Goal: Navigation & Orientation: Find specific page/section

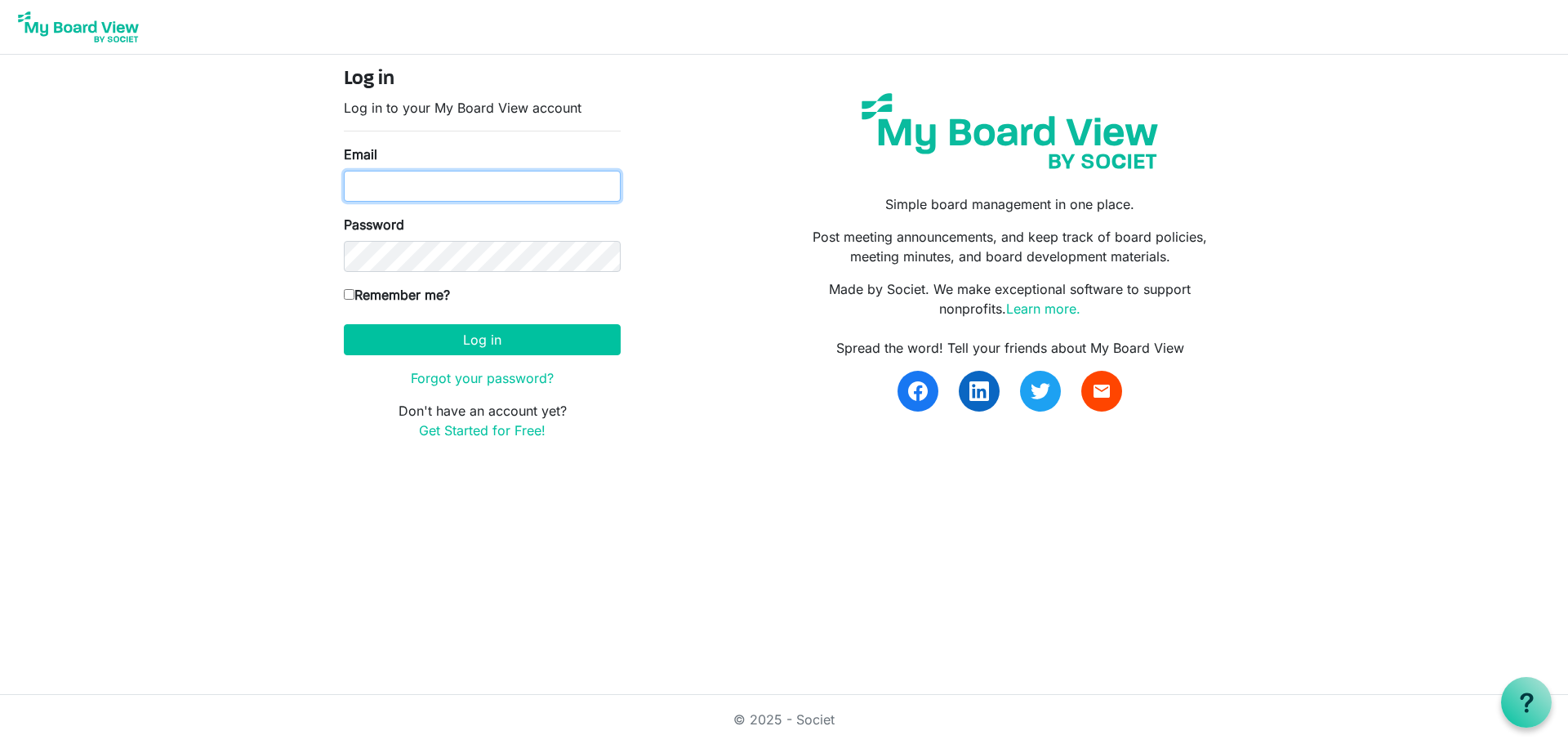
type input "[EMAIL_ADDRESS][DOMAIN_NAME]"
click at [348, 299] on input "Remember me?" at bounding box center [349, 294] width 10 height 10
checkbox input "true"
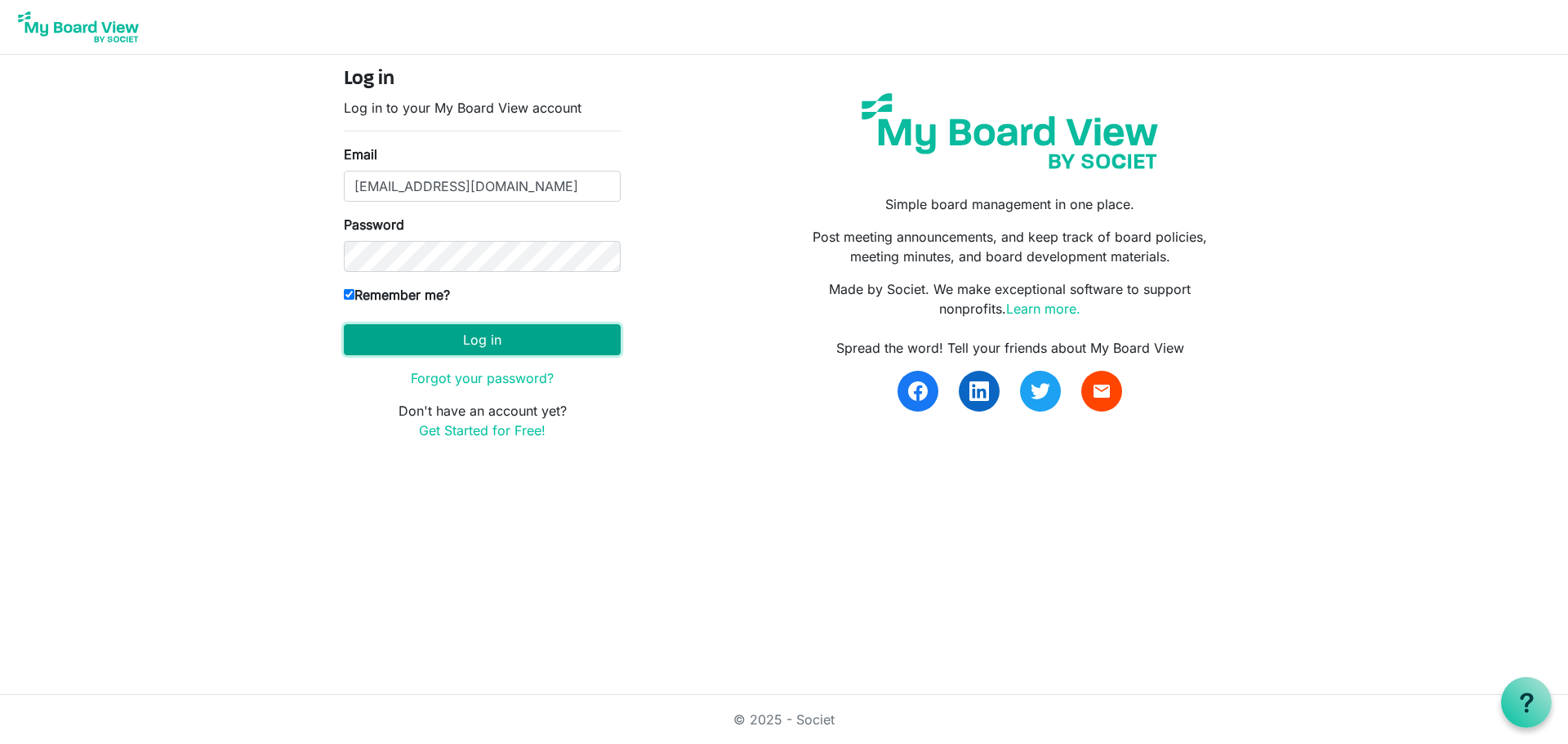
click at [380, 341] on button "Log in" at bounding box center [483, 339] width 277 height 31
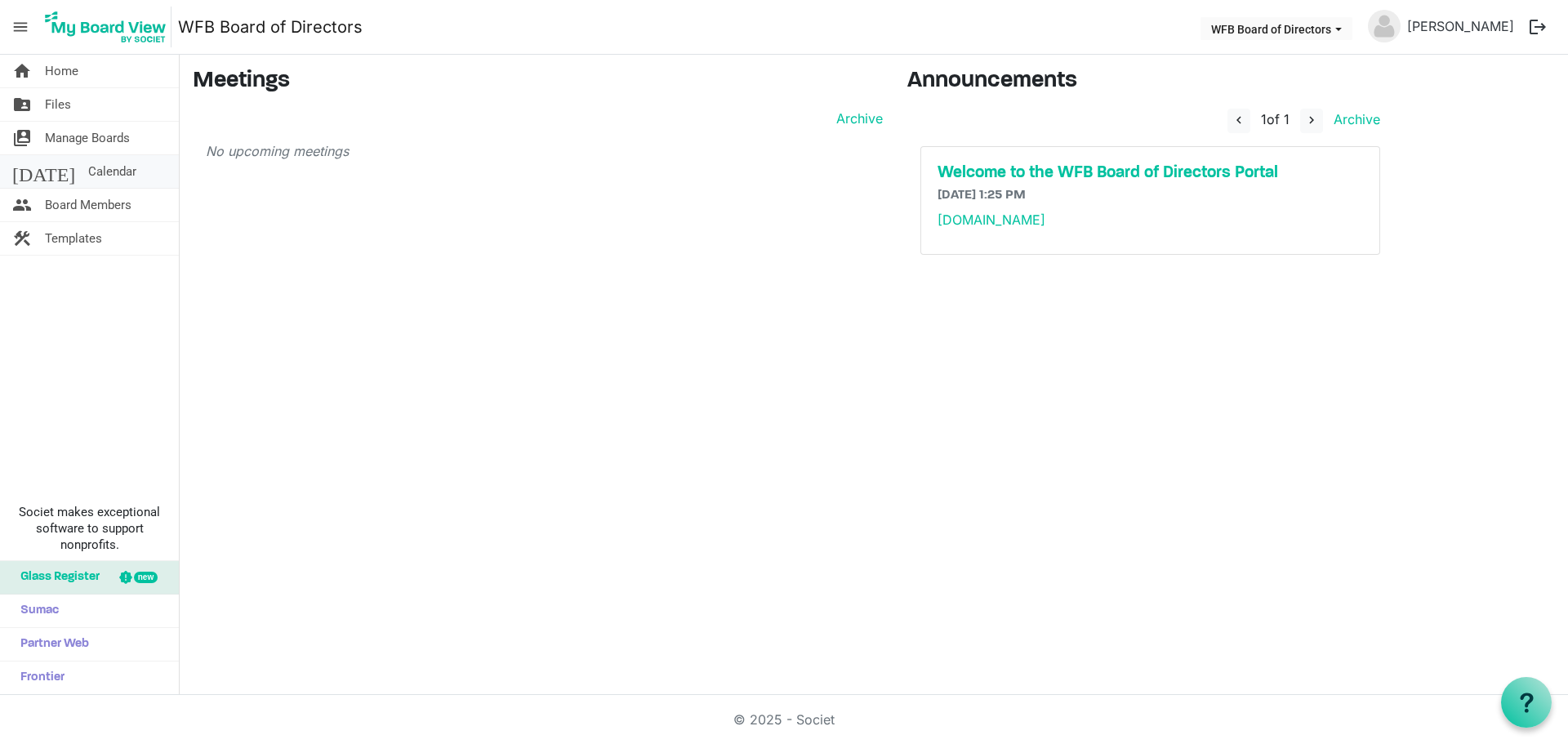
click at [88, 177] on span "Calendar" at bounding box center [112, 172] width 48 height 32
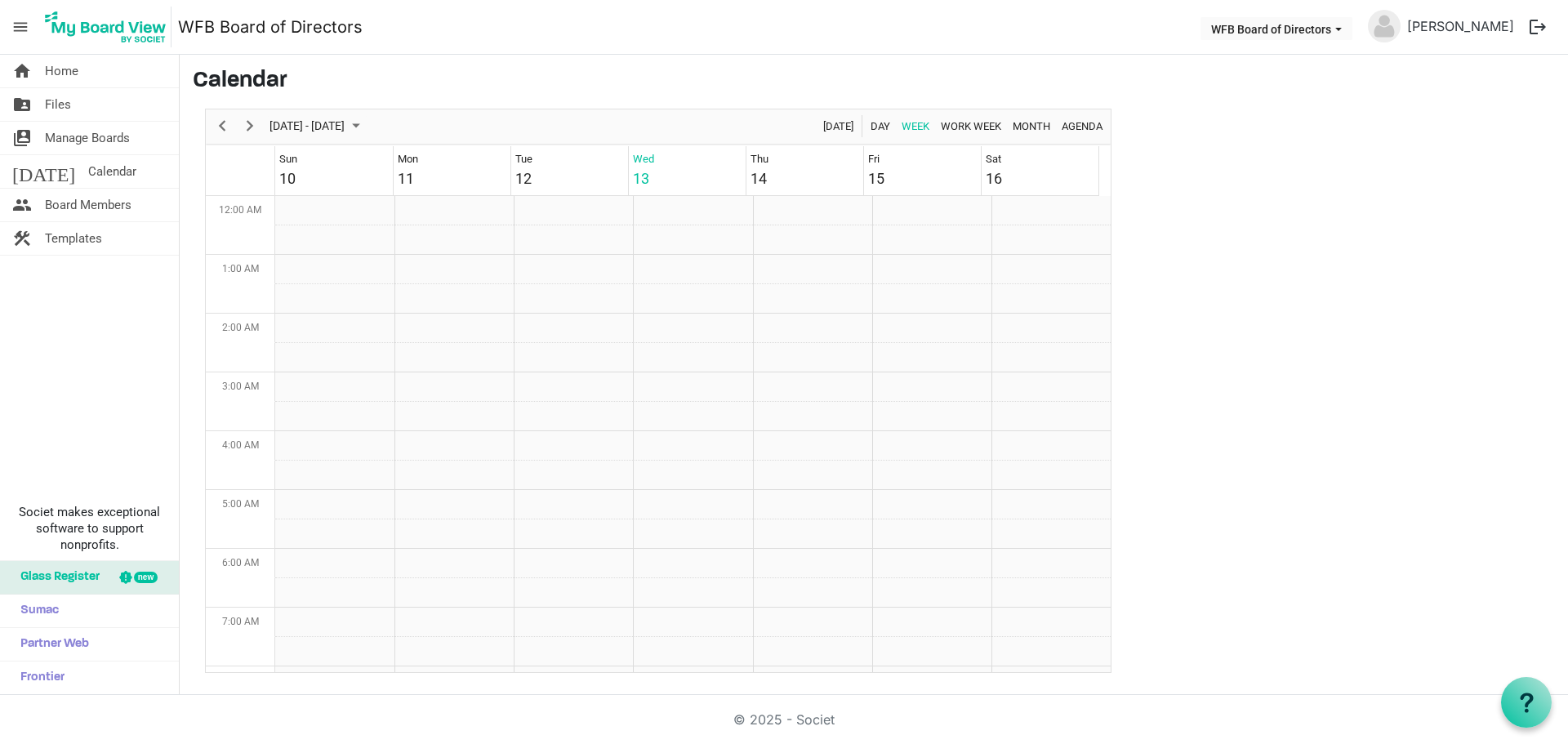
scroll to position [529, 0]
click at [1033, 128] on span "Month" at bounding box center [1031, 126] width 41 height 21
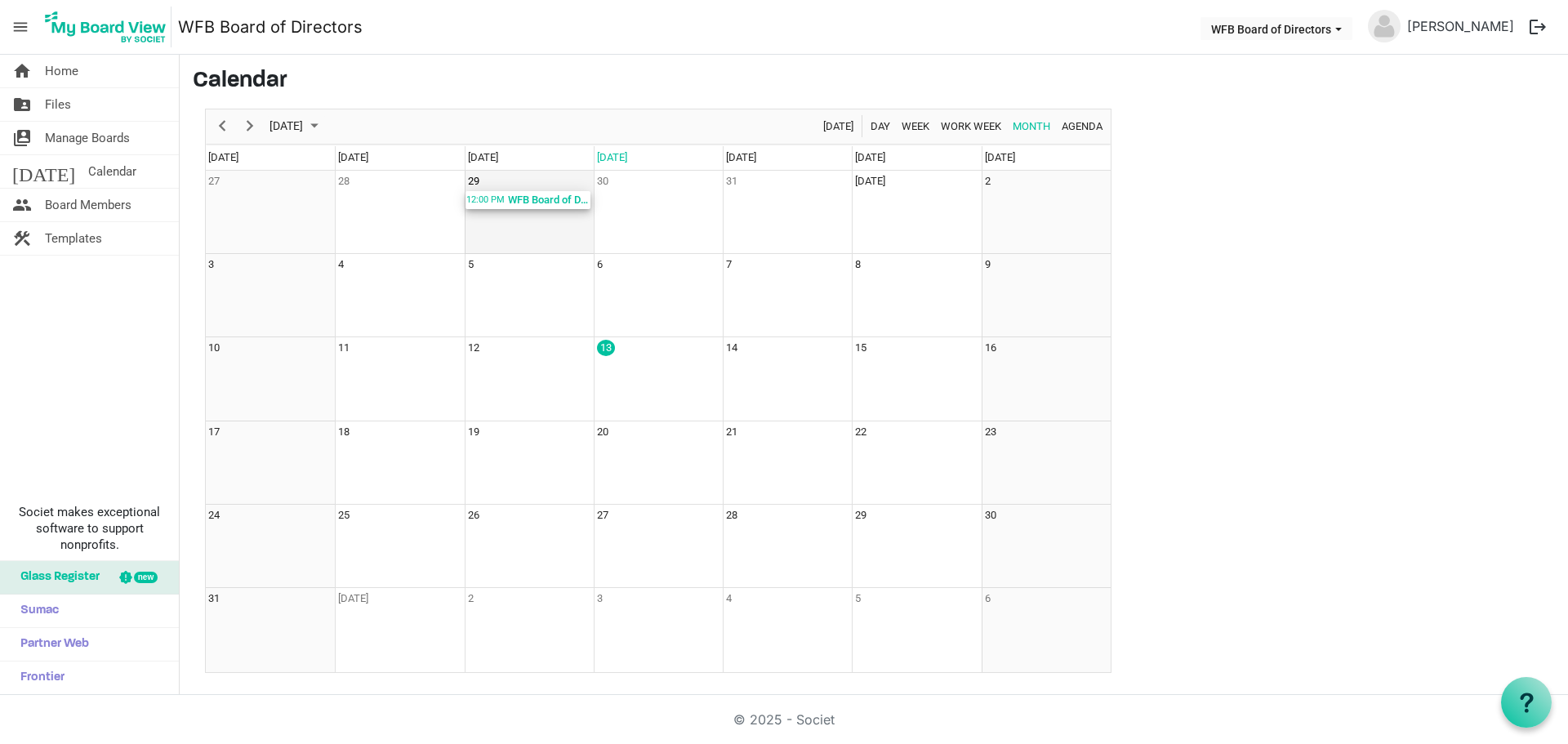
click at [519, 204] on div "WFB Board of Directors July Video Conf. Meeting; Zoom" at bounding box center [548, 200] width 84 height 18
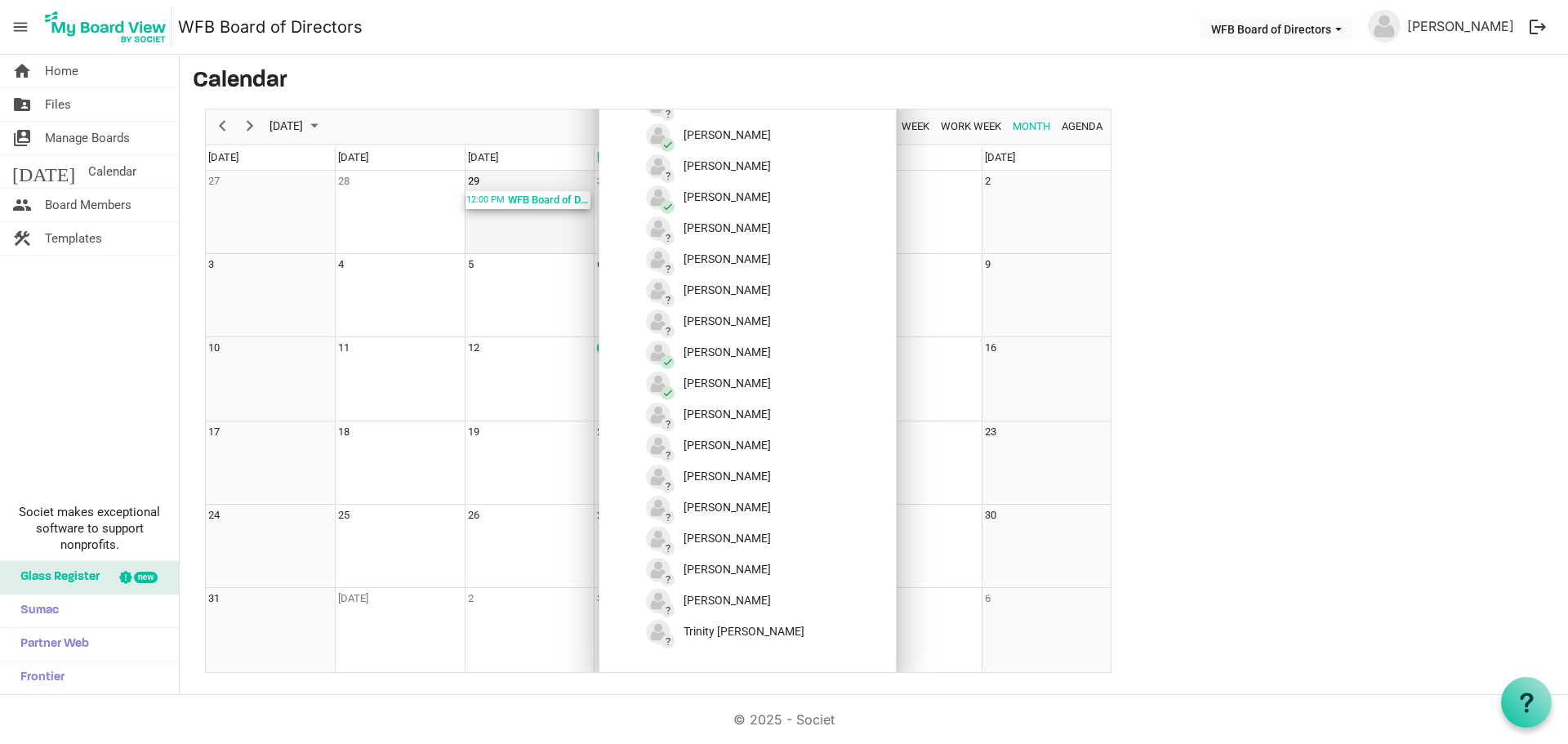
click at [498, 227] on td "29 12:00 PM WFB Board of Directors July Video Conf. Meeting; Zoom" at bounding box center [529, 212] width 129 height 83
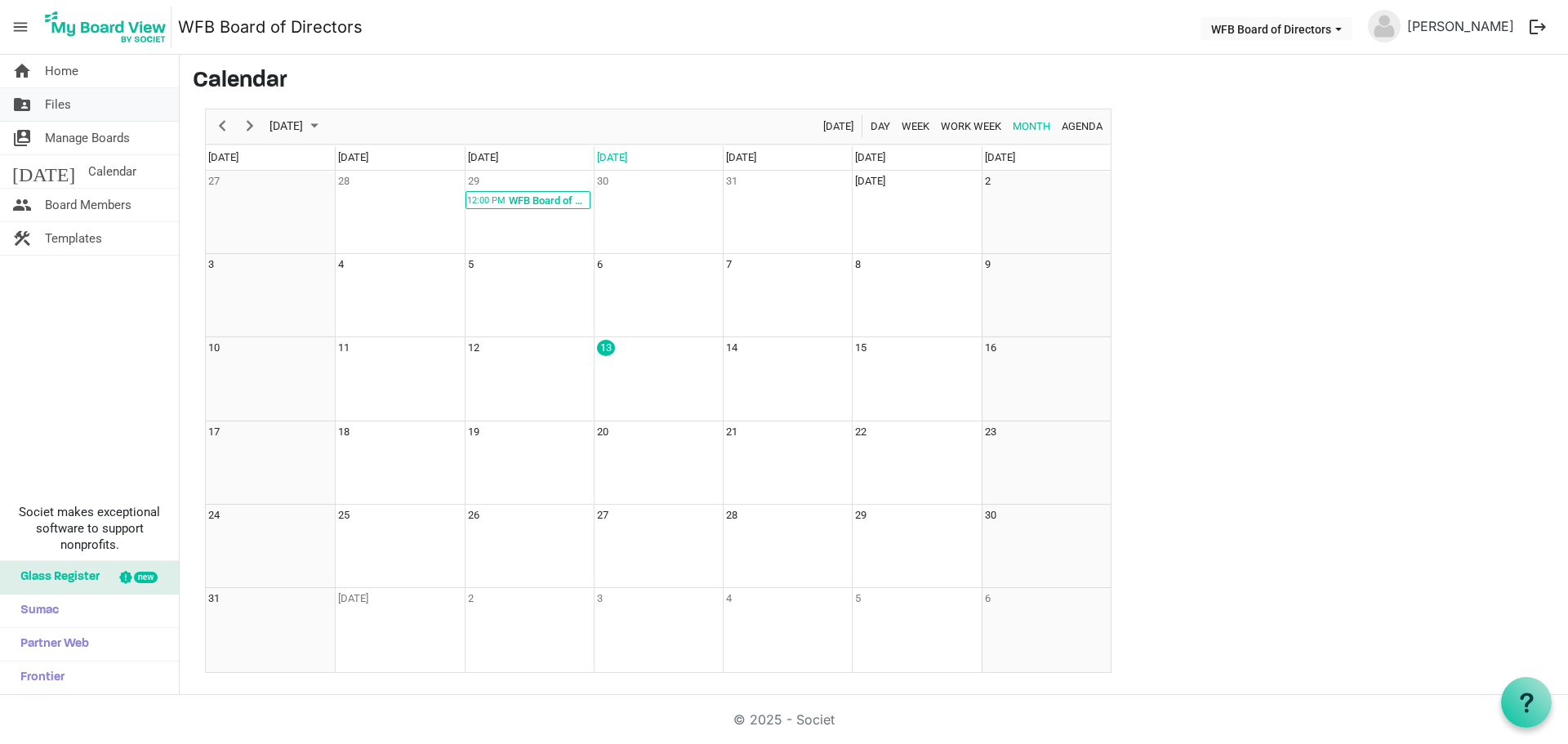
click at [94, 105] on link "folder_shared Files" at bounding box center [89, 104] width 179 height 32
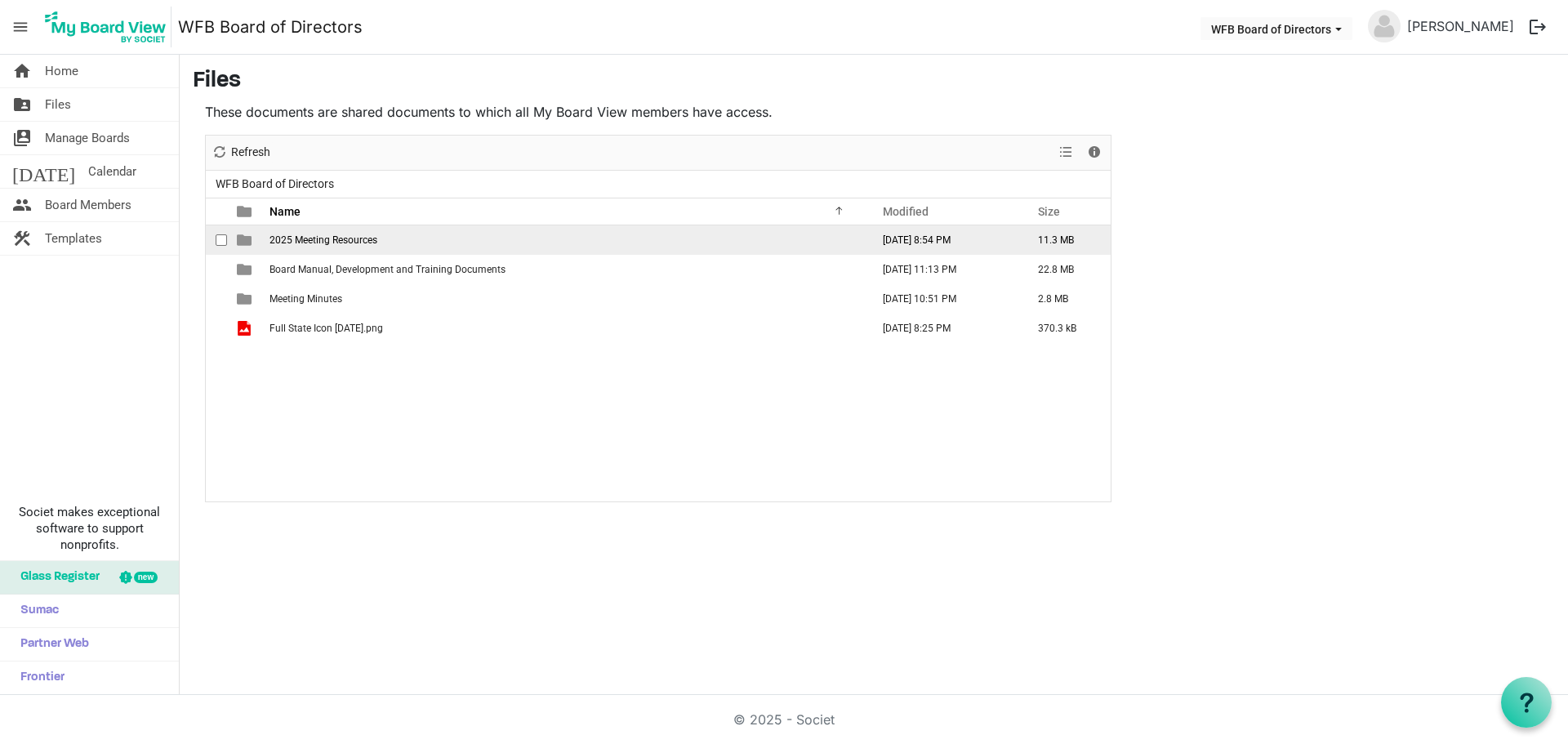
click at [310, 239] on span "2025 Meeting Resources" at bounding box center [323, 240] width 108 height 11
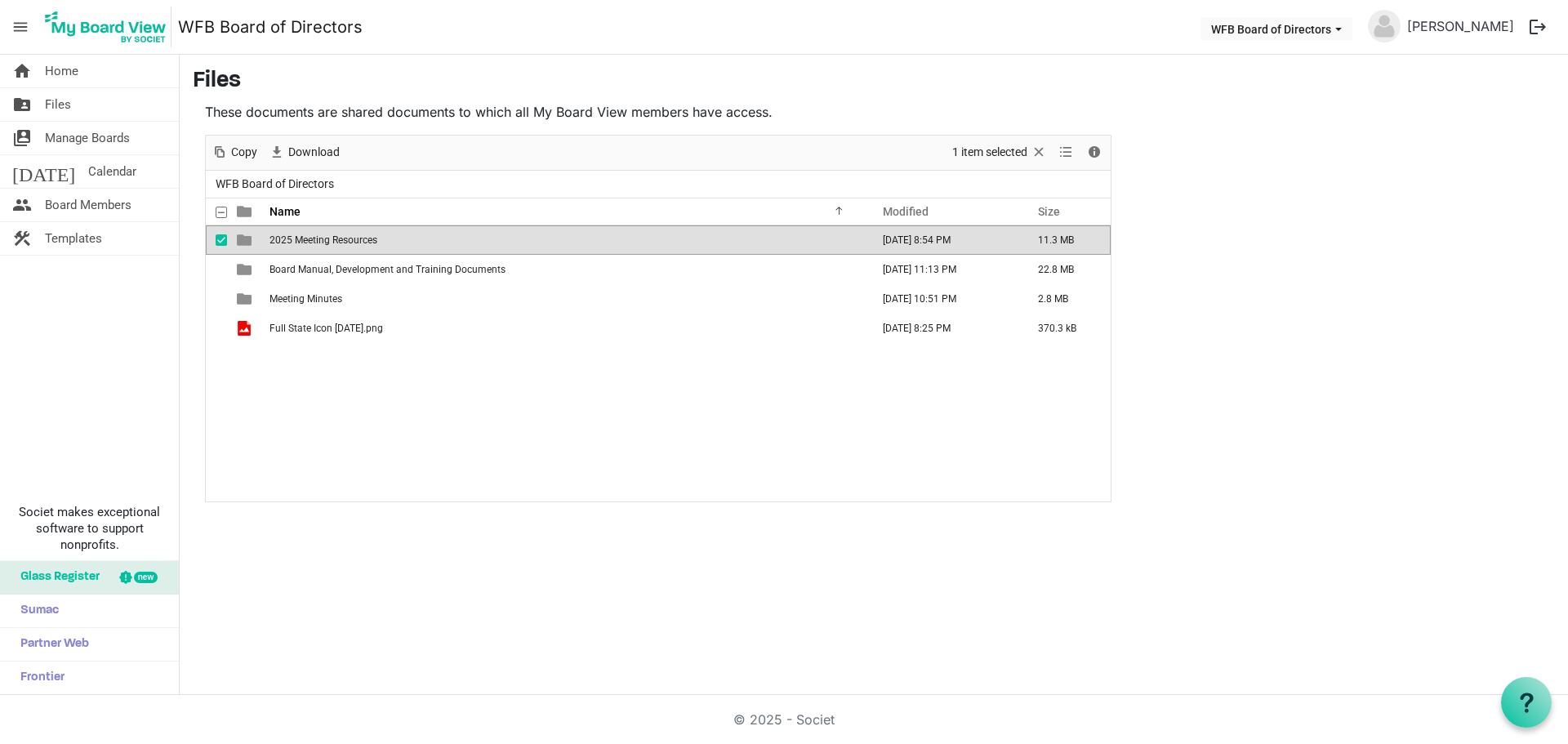
click at [310, 239] on span "2025 Meeting Resources" at bounding box center [323, 240] width 108 height 11
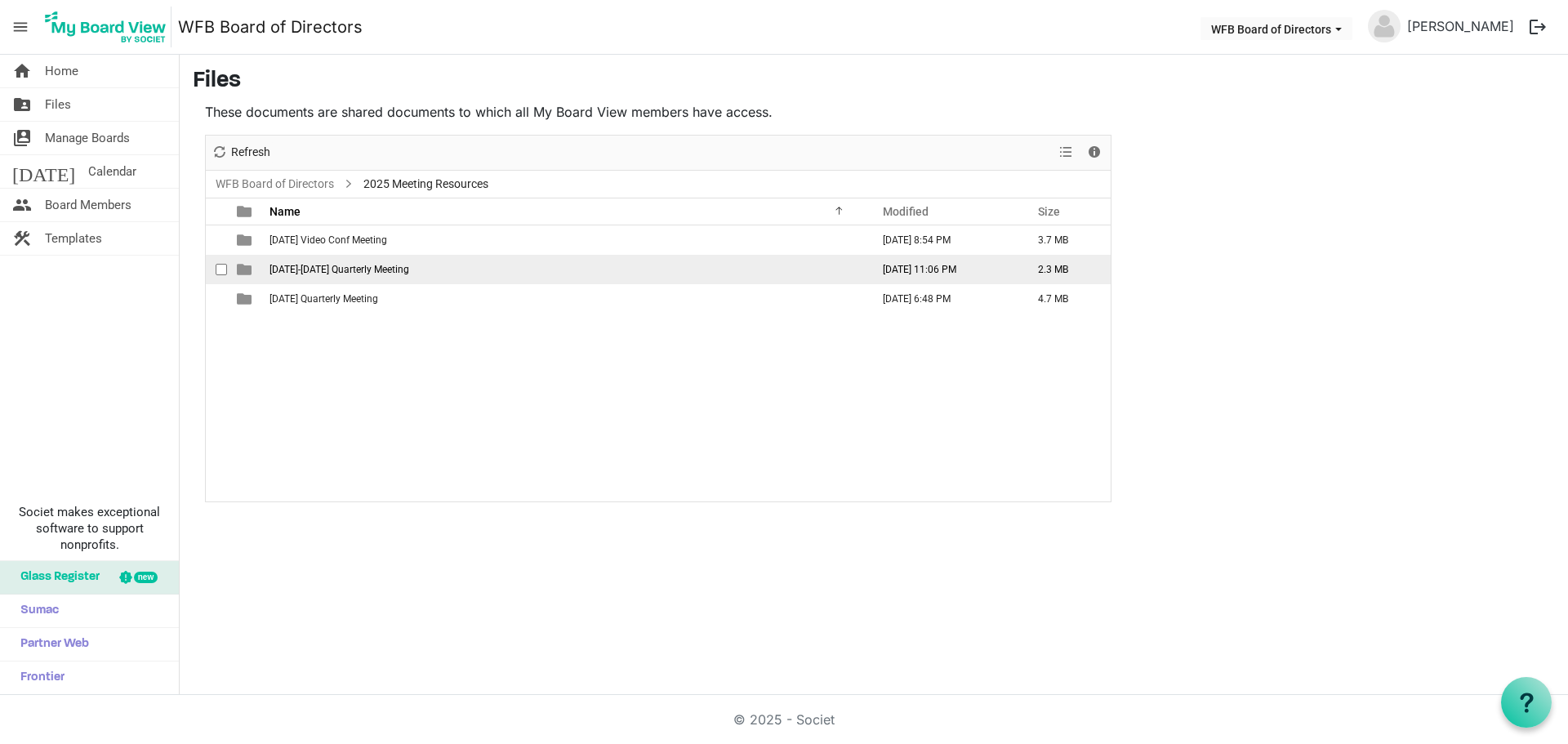
click at [354, 266] on span "June 2-3 Quarterly Meeting" at bounding box center [338, 269] width 139 height 11
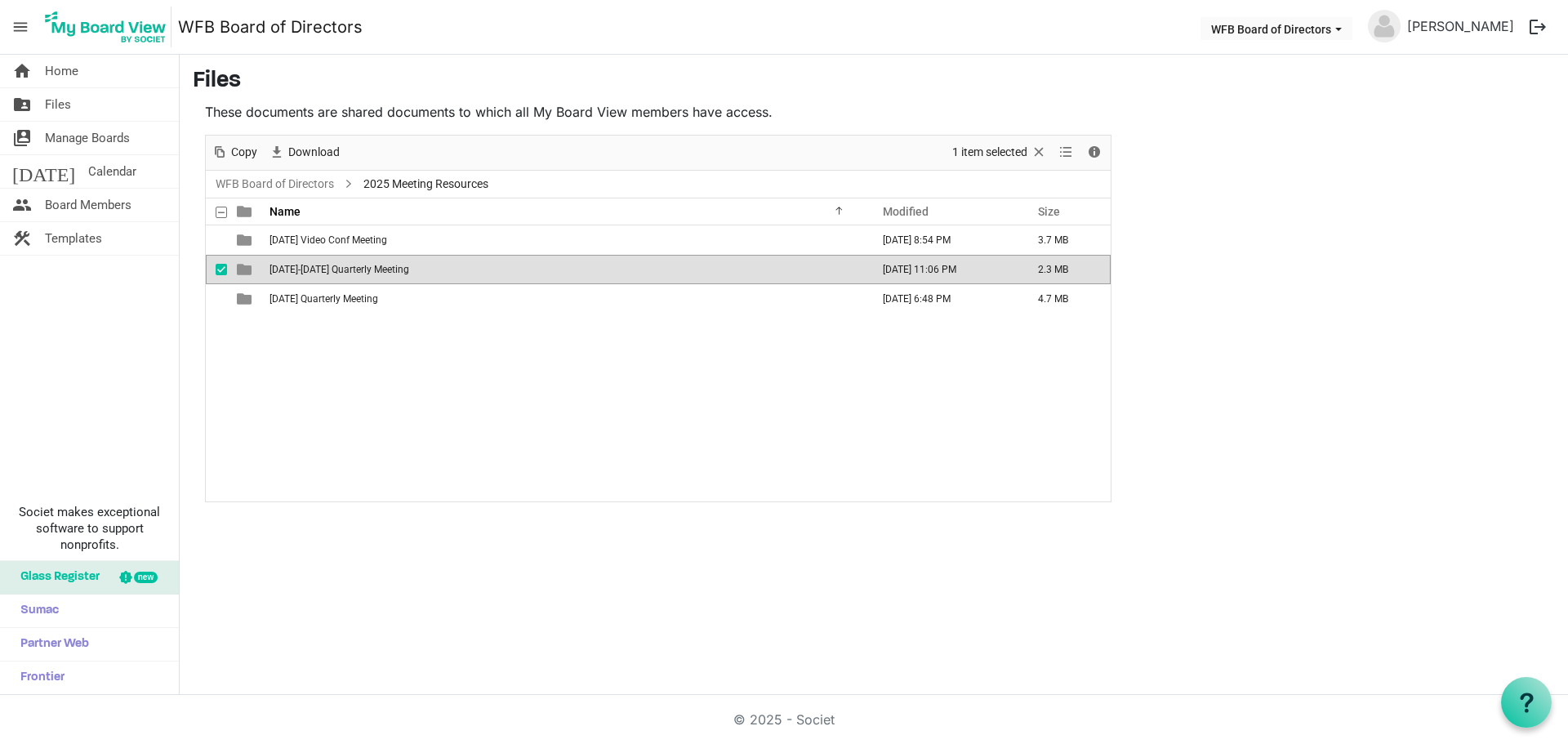
click at [354, 266] on span "June 2-3 Quarterly Meeting" at bounding box center [338, 269] width 139 height 11
